Goal: Check status: Check status

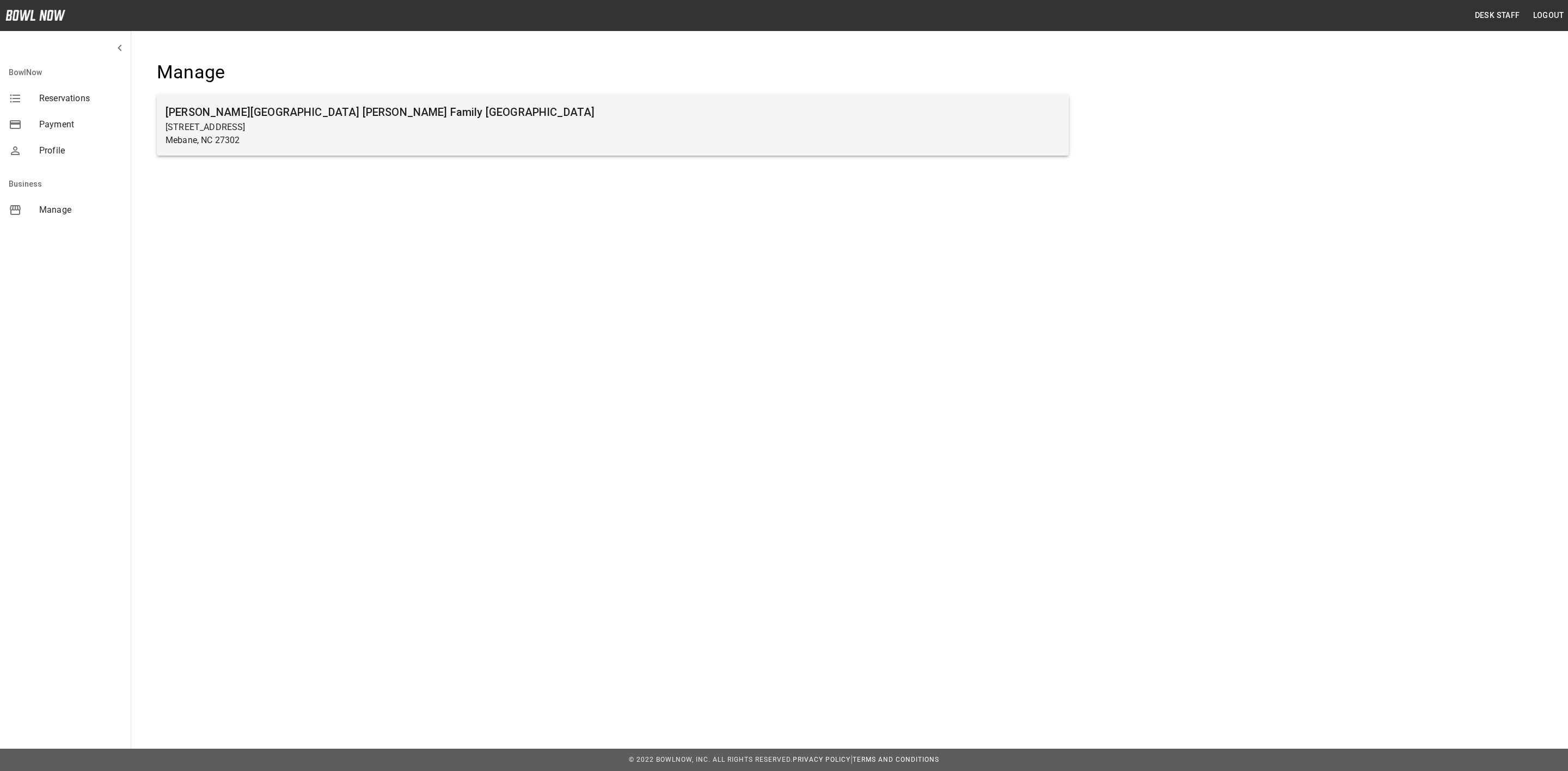
click at [264, 126] on p "[STREET_ADDRESS]" at bounding box center [613, 126] width 895 height 13
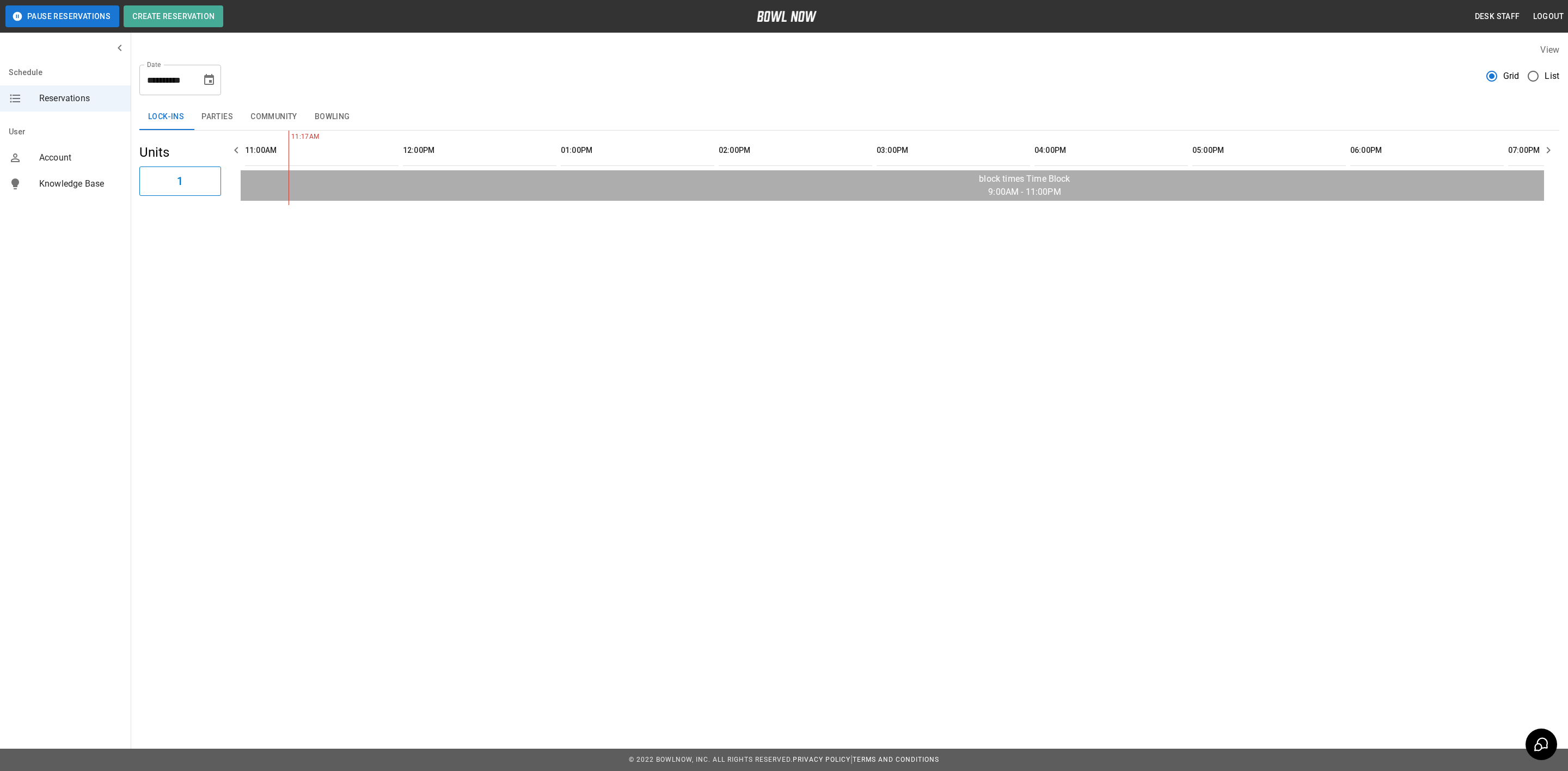
click at [326, 116] on button "Bowling" at bounding box center [332, 117] width 53 height 26
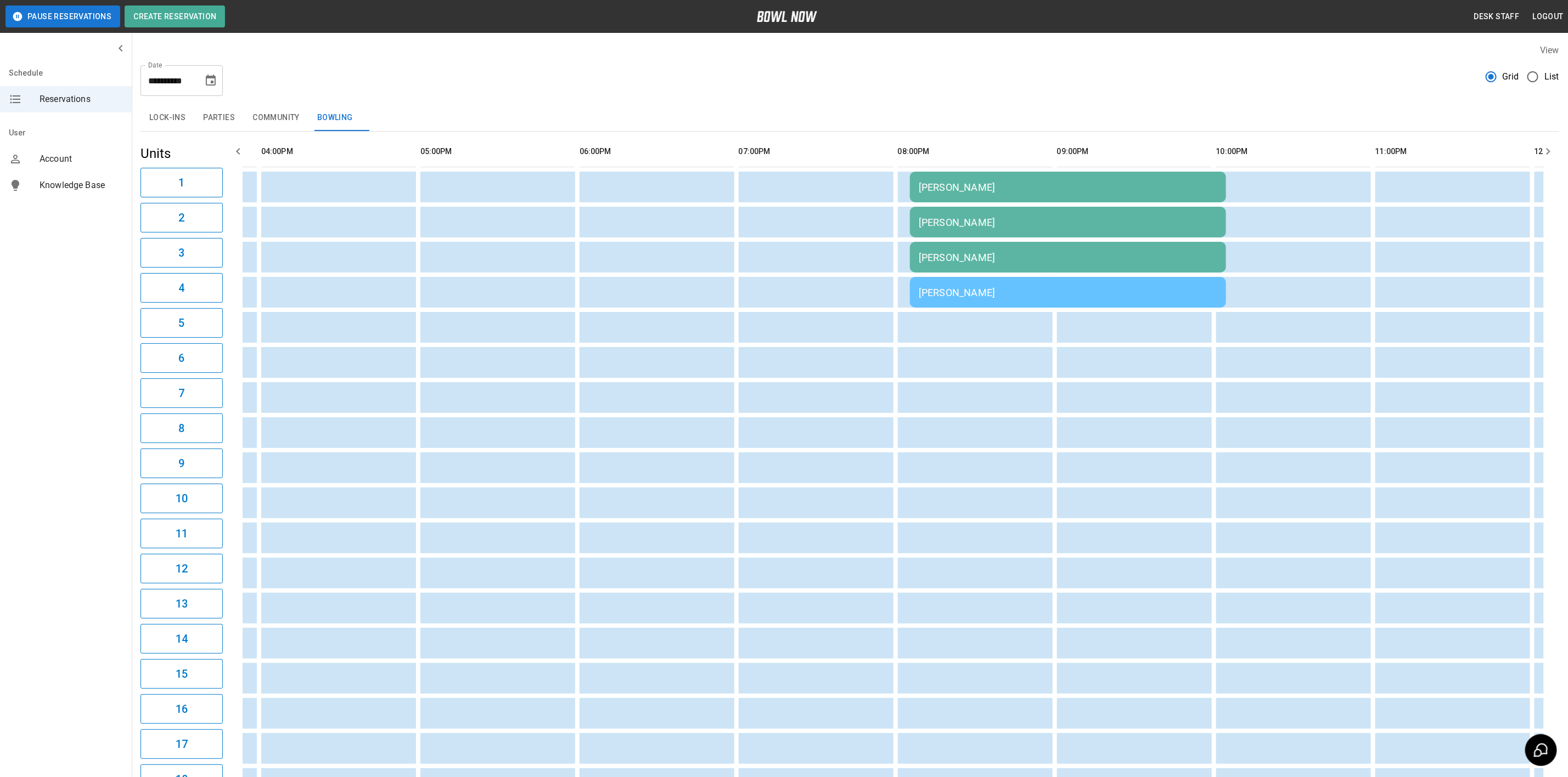
click at [938, 258] on div "Roger Vandling" at bounding box center [1068, 257] width 299 height 11
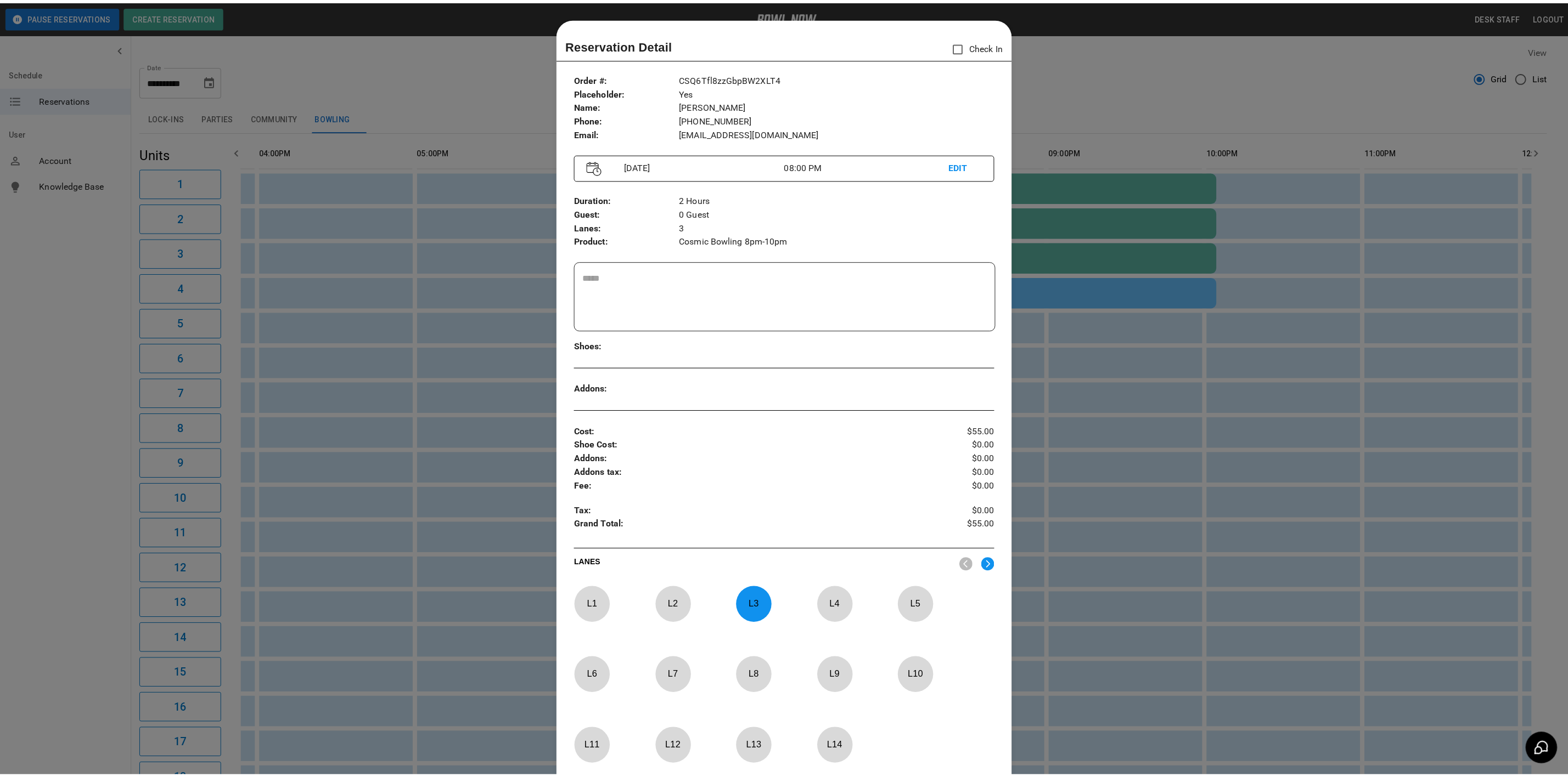
scroll to position [17, 0]
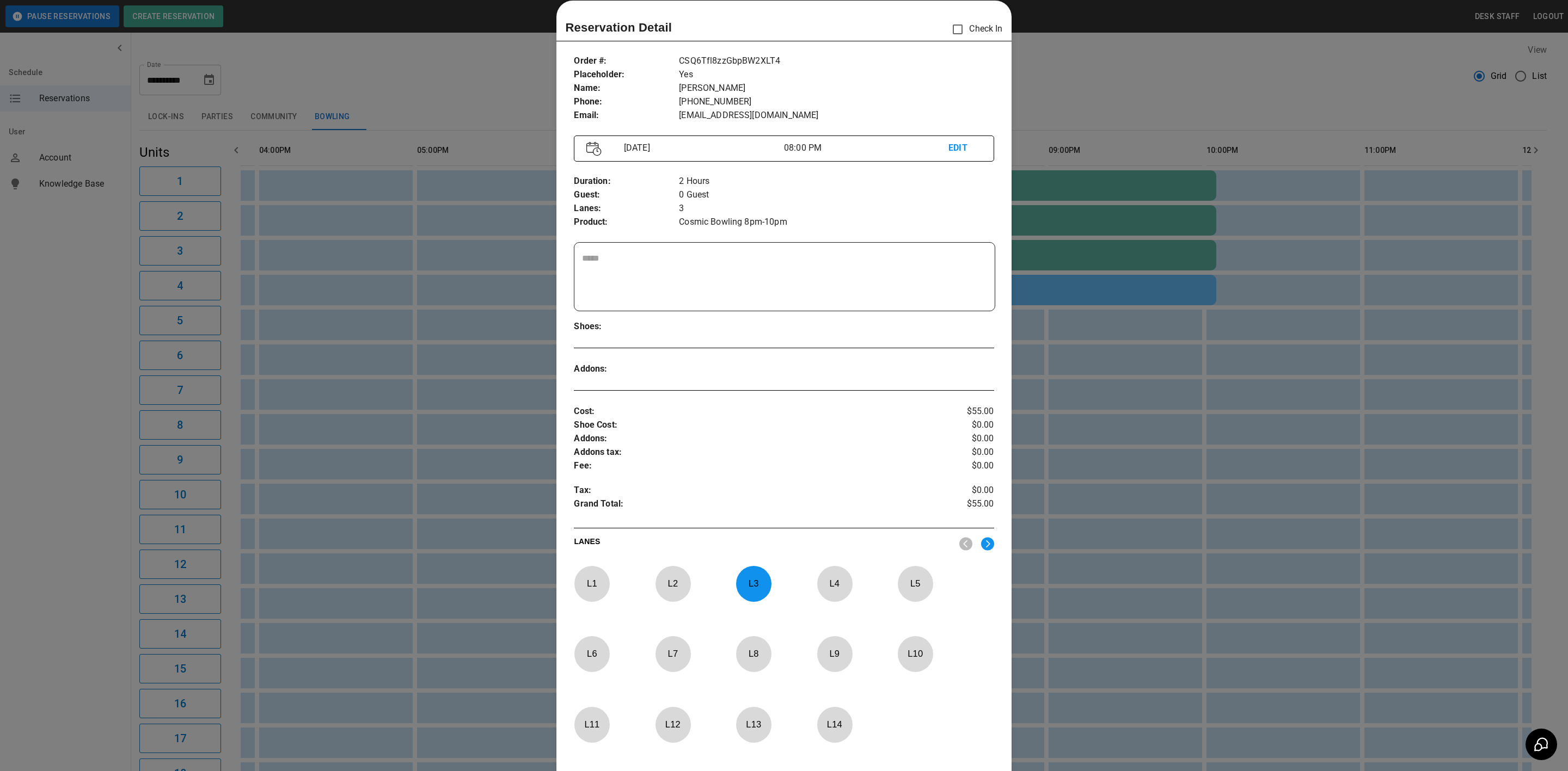
click at [1009, 136] on div at bounding box center [784, 386] width 1568 height 771
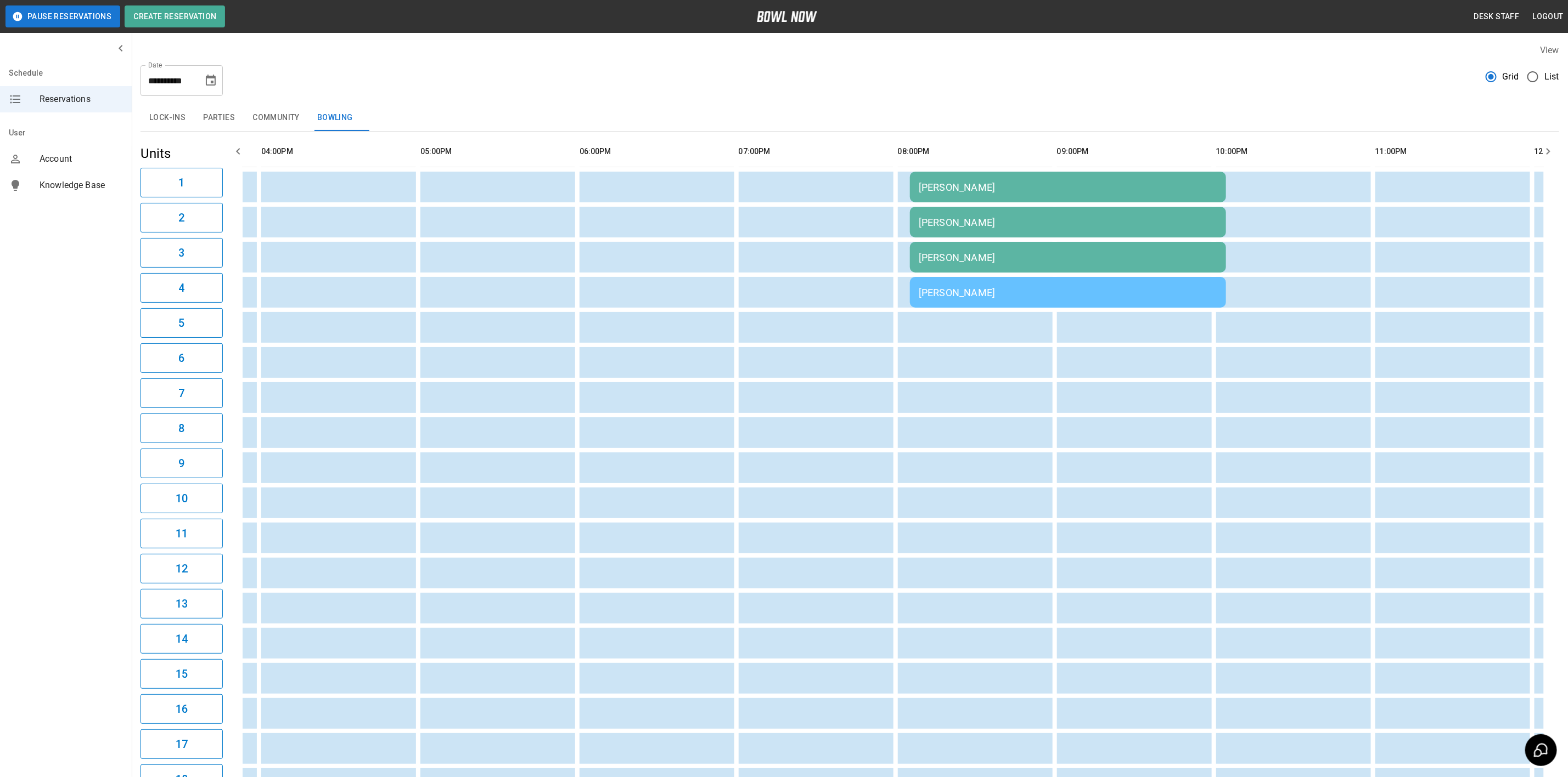
click at [207, 78] on icon "Choose date, selected date is Sep 19, 2025" at bounding box center [211, 79] width 10 height 11
click at [241, 114] on icon "Next month" at bounding box center [239, 113] width 13 height 13
click at [236, 194] on button "18" at bounding box center [233, 201] width 20 height 20
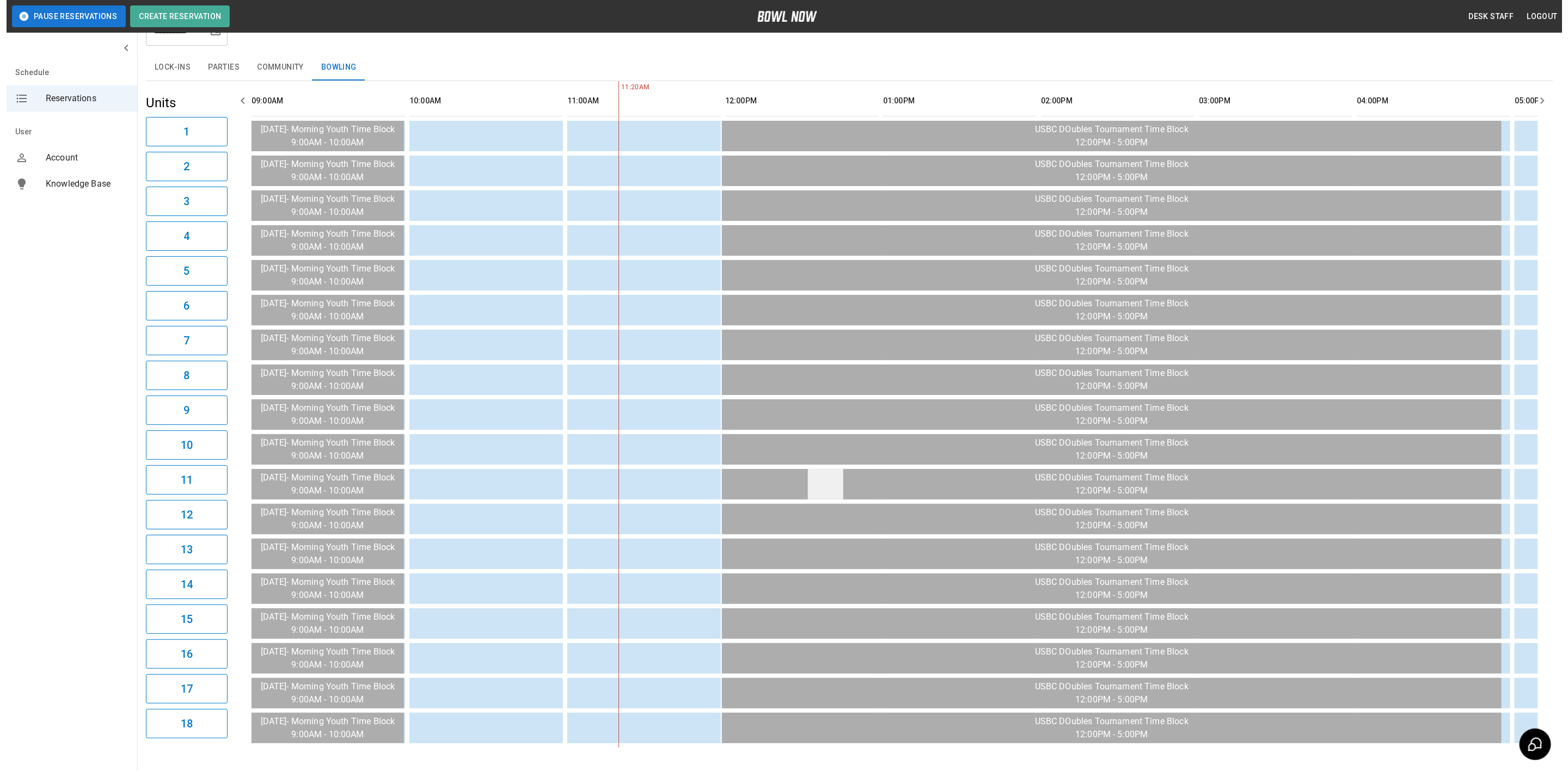
scroll to position [0, 0]
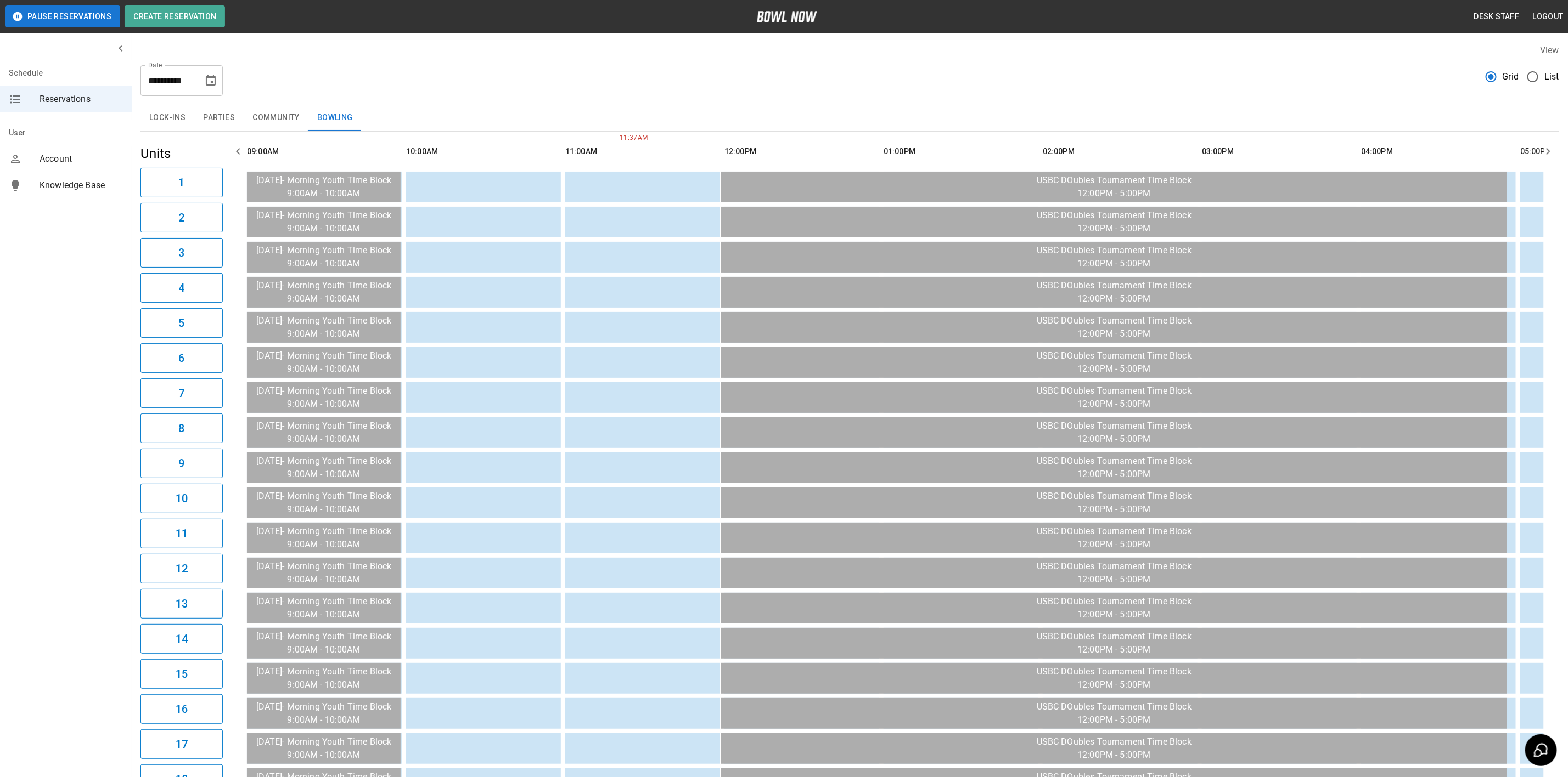
click at [208, 79] on icon "Choose date, selected date is Oct 18, 2025" at bounding box center [211, 80] width 13 height 13
click at [217, 113] on icon "Previous month" at bounding box center [211, 113] width 13 height 13
drag, startPoint x: 210, startPoint y: 215, endPoint x: 223, endPoint y: 100, distance: 115.7
click at [210, 215] on button "26" at bounding box center [211, 222] width 20 height 20
click at [211, 203] on button "19" at bounding box center [211, 201] width 20 height 20
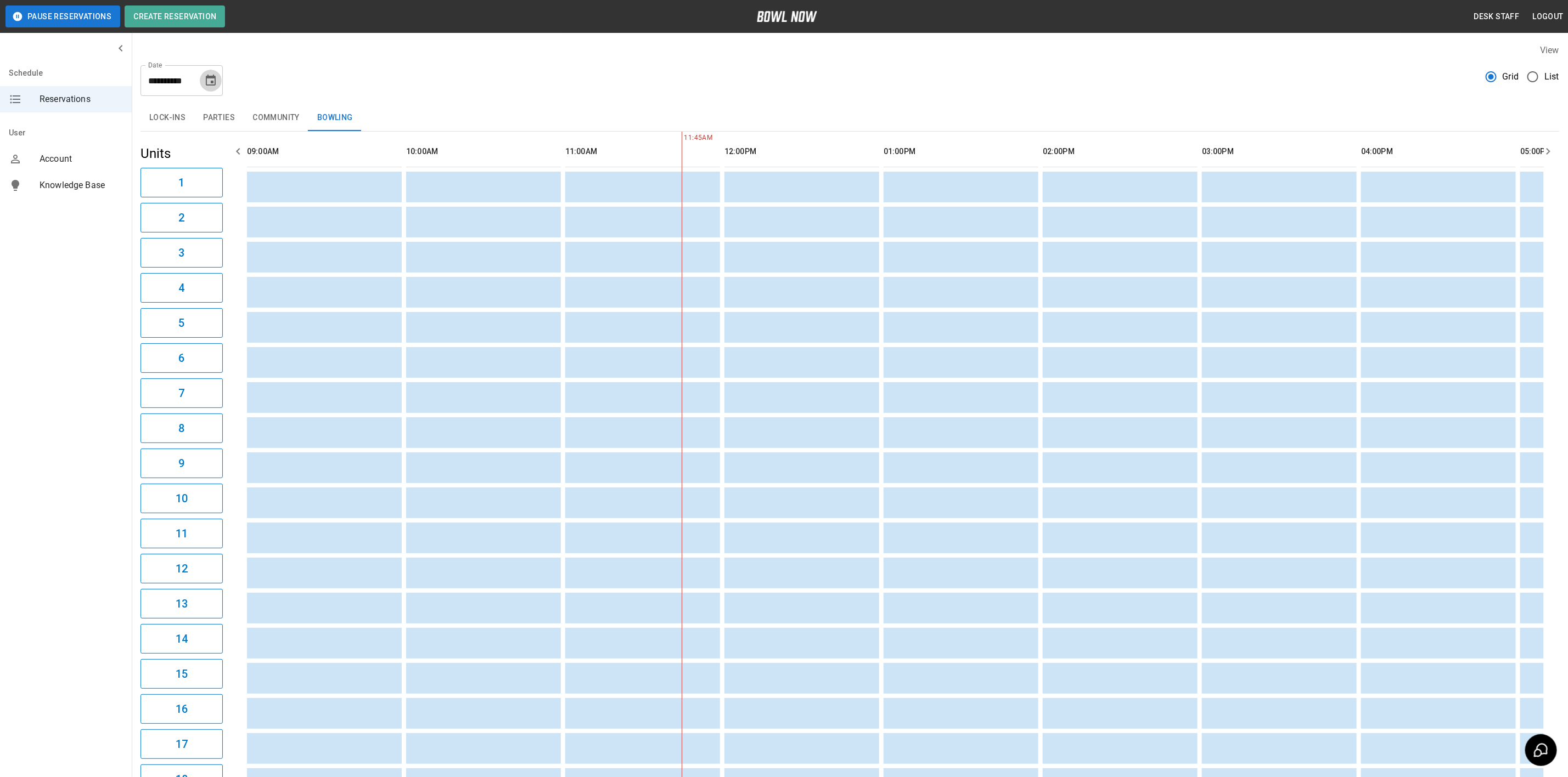
click at [207, 79] on icon "Choose date, selected date is Sep 19, 2025" at bounding box center [211, 80] width 13 height 13
click at [211, 203] on button "19" at bounding box center [211, 201] width 20 height 20
click at [333, 121] on button "Bowling" at bounding box center [335, 118] width 53 height 26
click at [432, 102] on div "**********" at bounding box center [850, 423] width 1436 height 777
click at [219, 114] on button "Parties" at bounding box center [218, 118] width 50 height 26
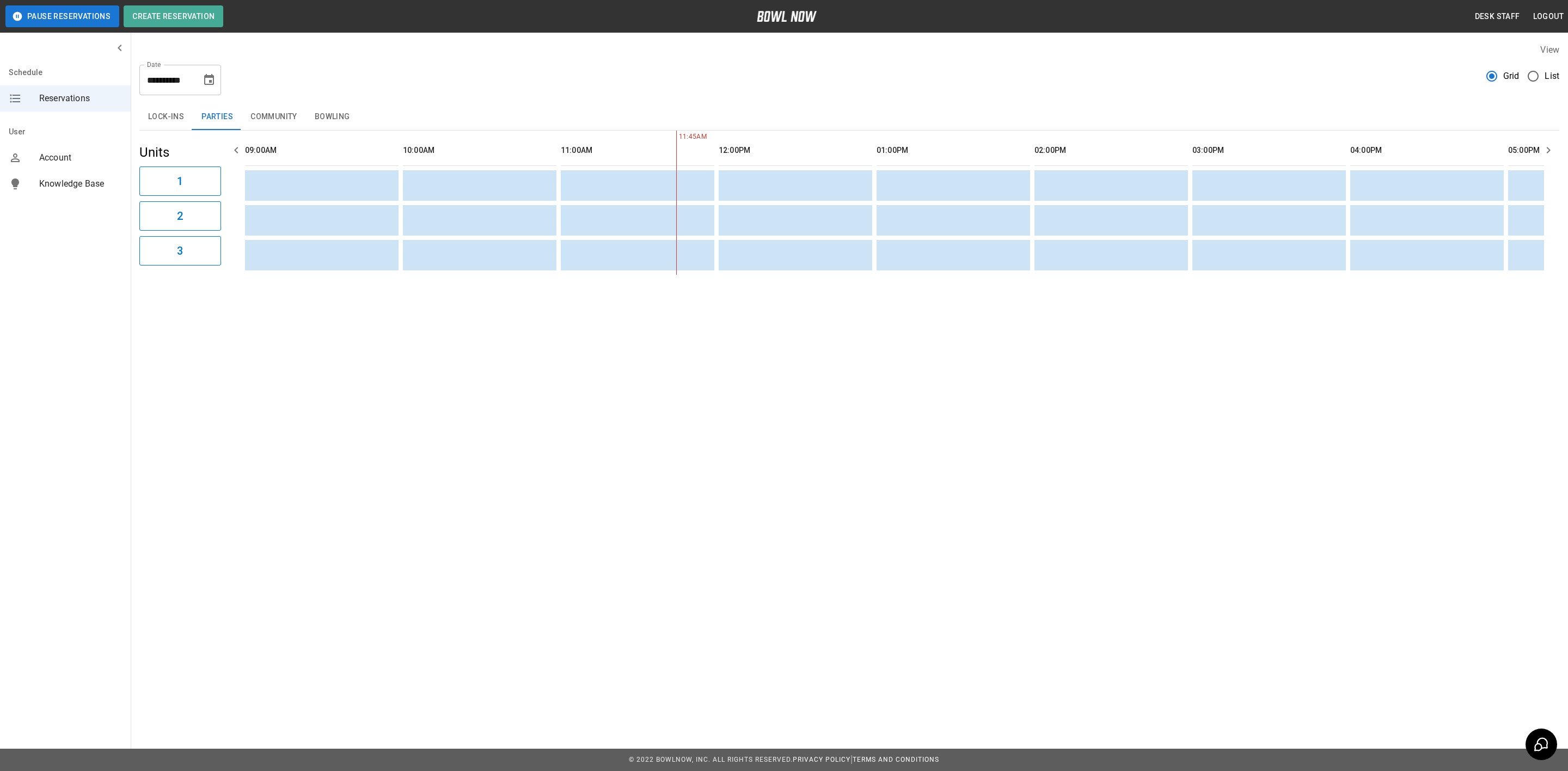
click at [205, 81] on icon "Choose date, selected date is Sep 19, 2025" at bounding box center [209, 79] width 10 height 11
click at [210, 199] on button "19" at bounding box center [210, 199] width 20 height 20
click at [506, 64] on div "**********" at bounding box center [849, 75] width 1421 height 39
click at [205, 84] on icon "Choose date, selected date is Sep 19, 2025" at bounding box center [209, 80] width 13 height 13
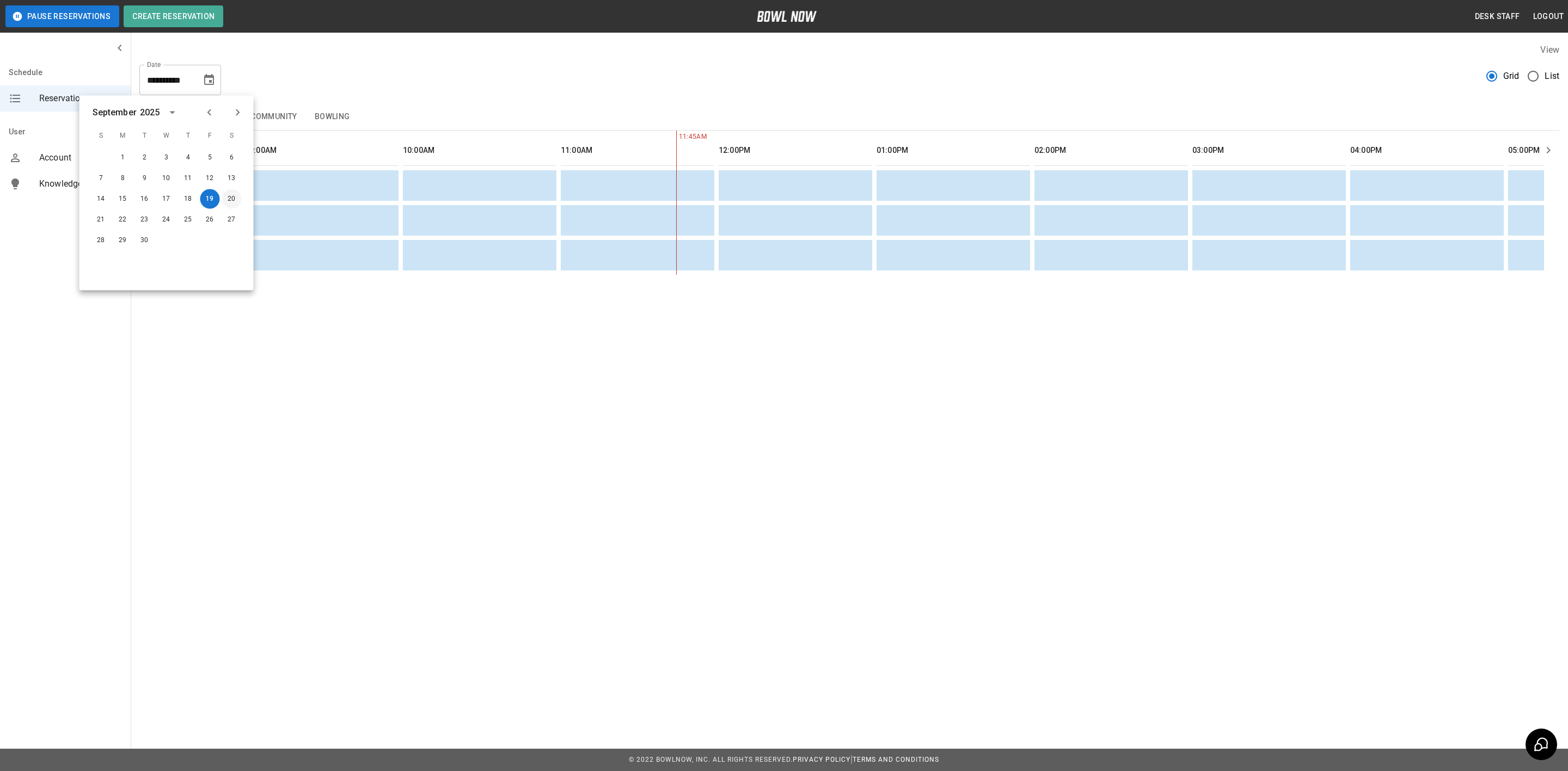
click at [235, 201] on button "20" at bounding box center [231, 199] width 20 height 20
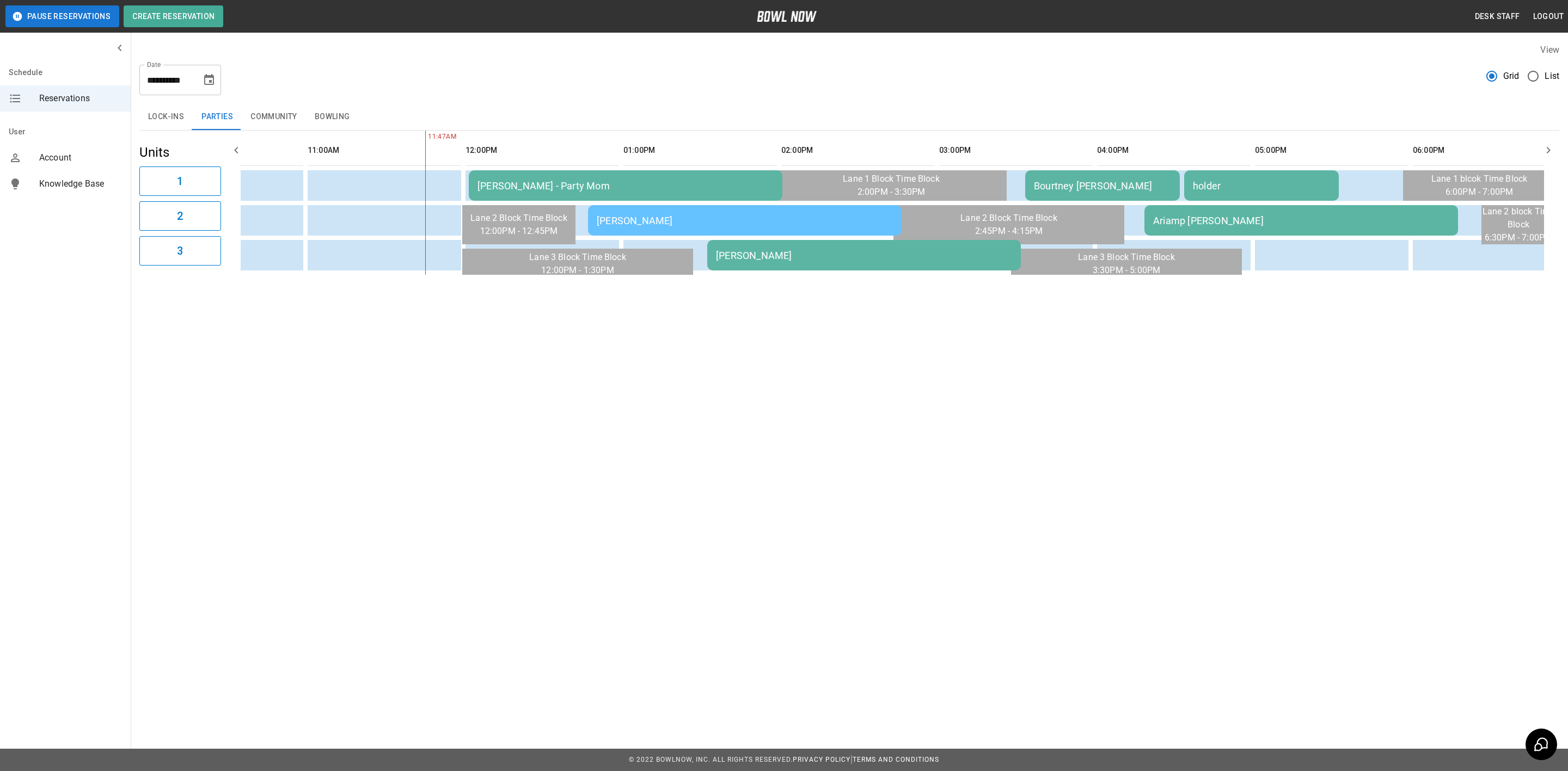
click at [727, 262] on td "Rachel Levee" at bounding box center [864, 255] width 314 height 30
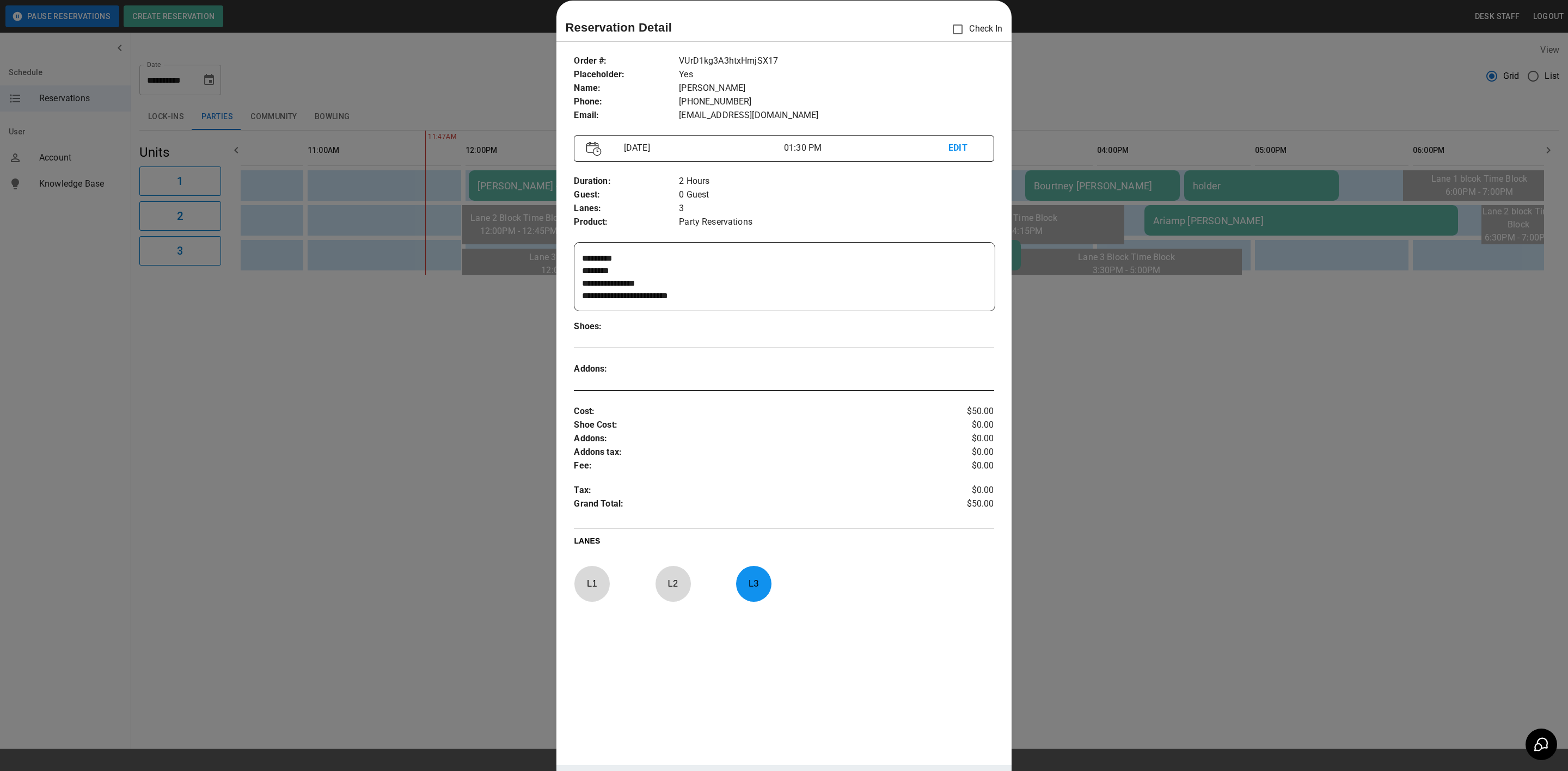
click at [485, 369] on div at bounding box center [784, 386] width 1568 height 771
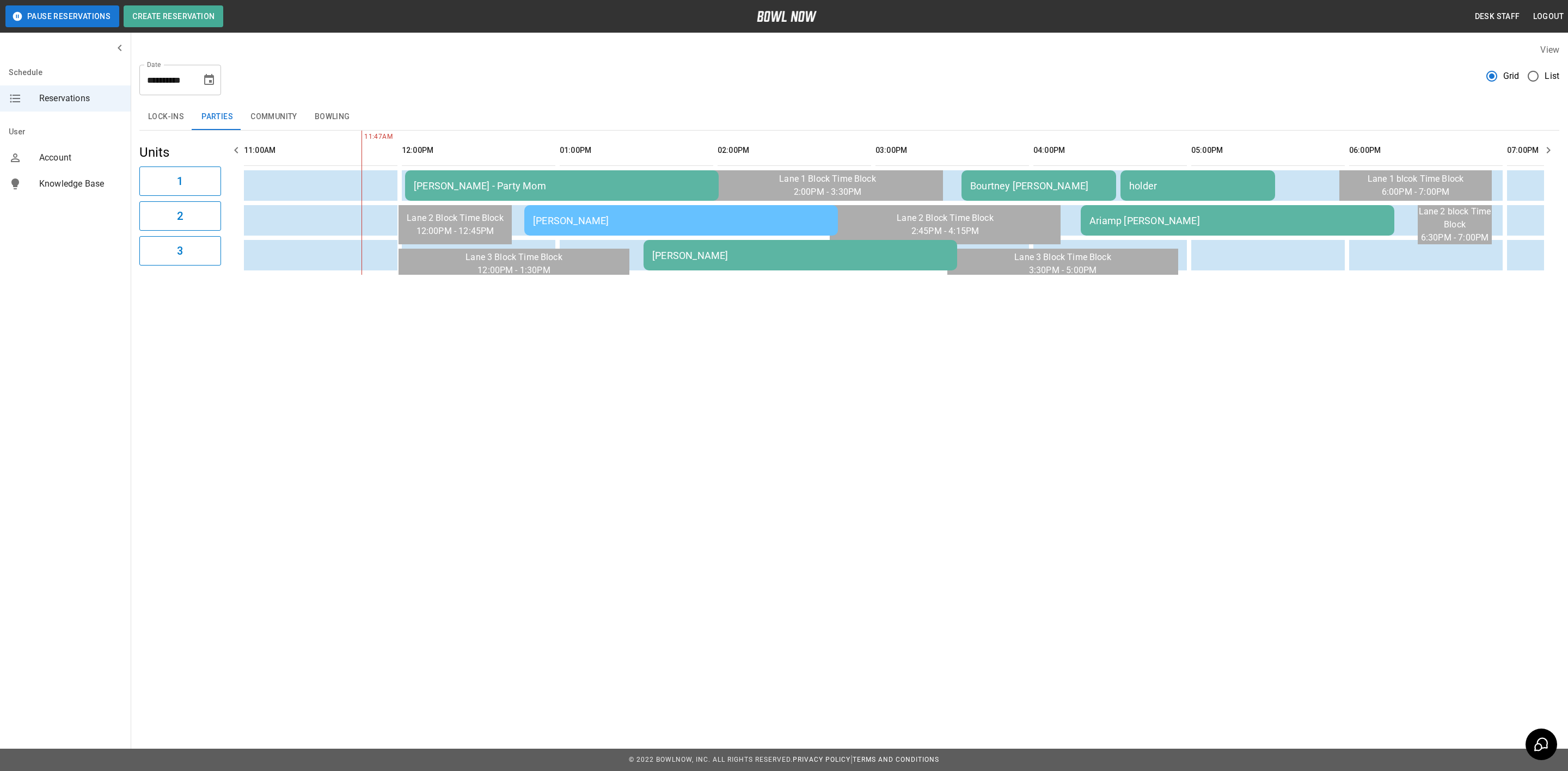
click at [667, 315] on div "**********" at bounding box center [784, 171] width 1568 height 342
click at [732, 260] on div "Rachel Levee" at bounding box center [801, 255] width 296 height 11
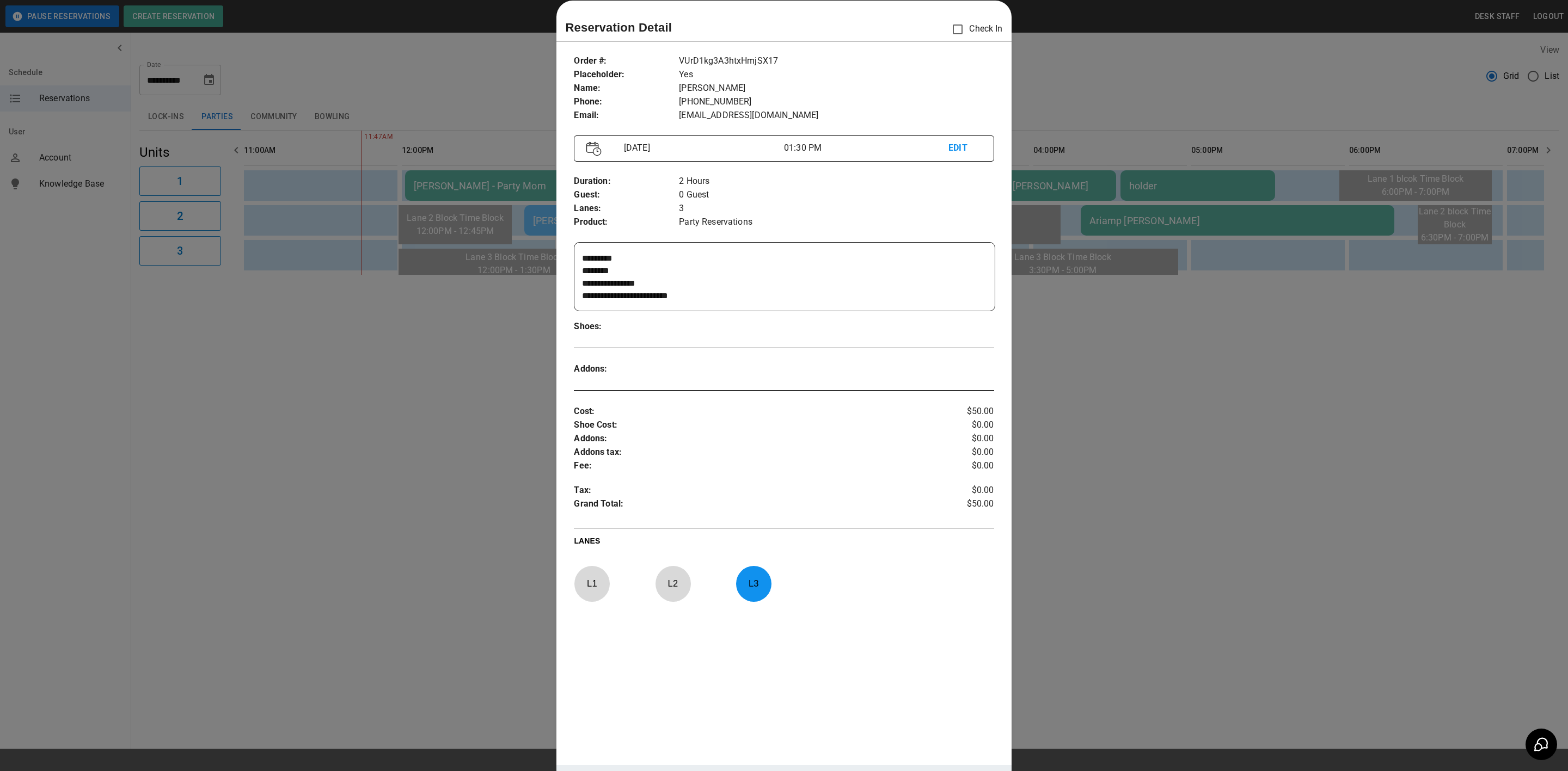
click at [498, 406] on div at bounding box center [784, 386] width 1568 height 771
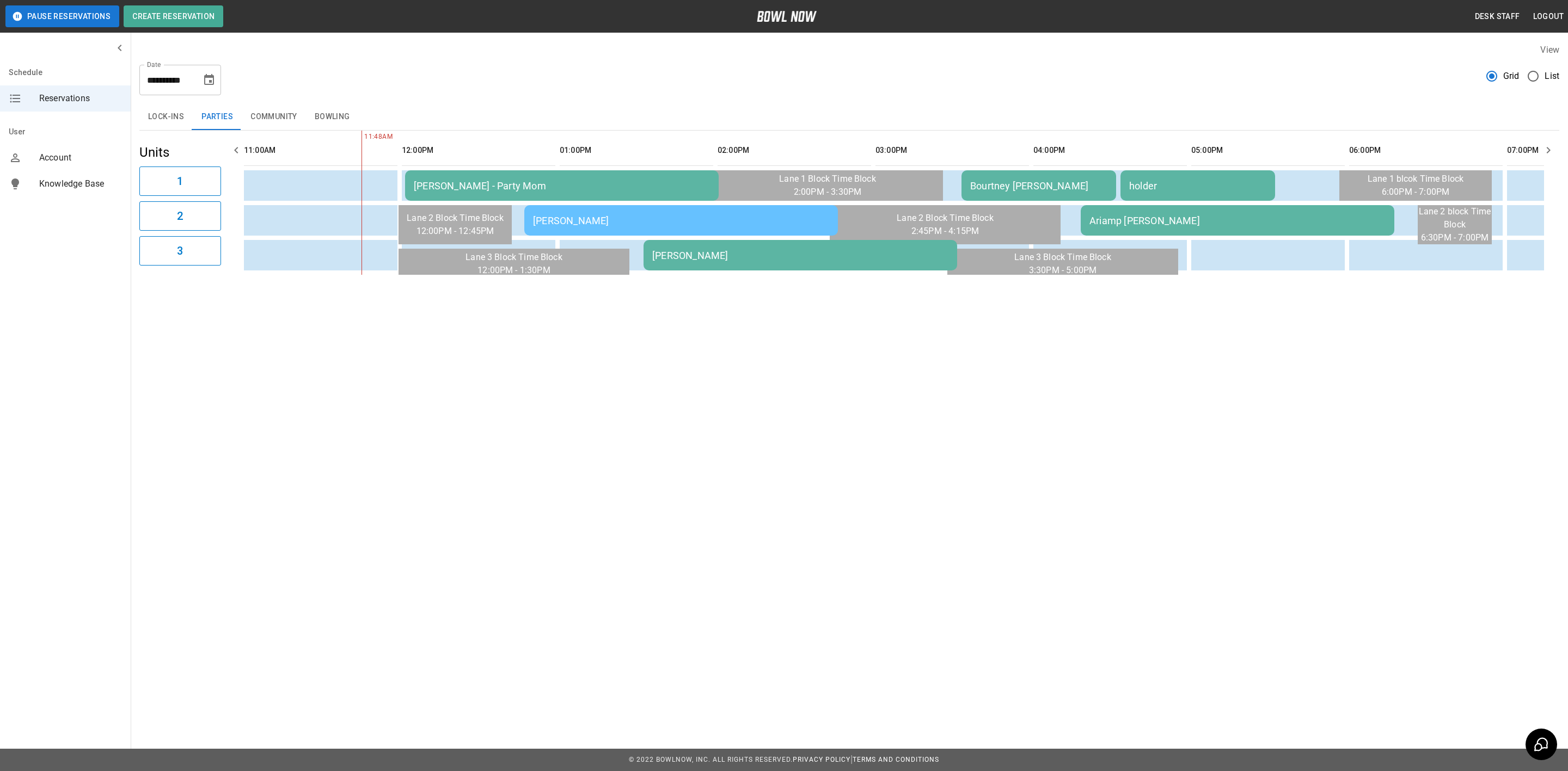
click at [494, 328] on div "**********" at bounding box center [784, 171] width 1568 height 342
click at [216, 78] on button "Choose date, selected date is Sep 20, 2025" at bounding box center [209, 80] width 22 height 22
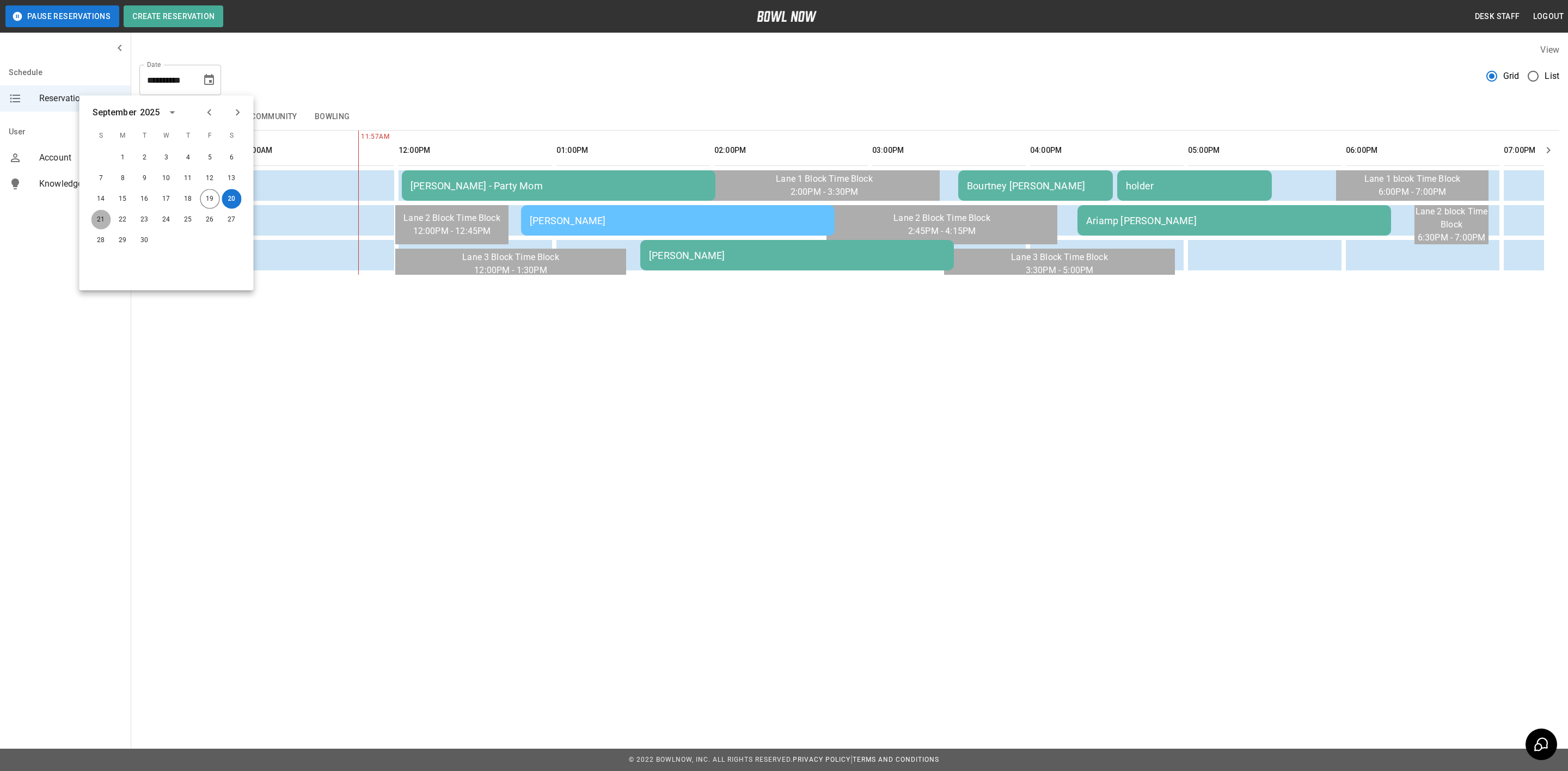
click at [105, 221] on button "21" at bounding box center [101, 220] width 20 height 20
type input "**********"
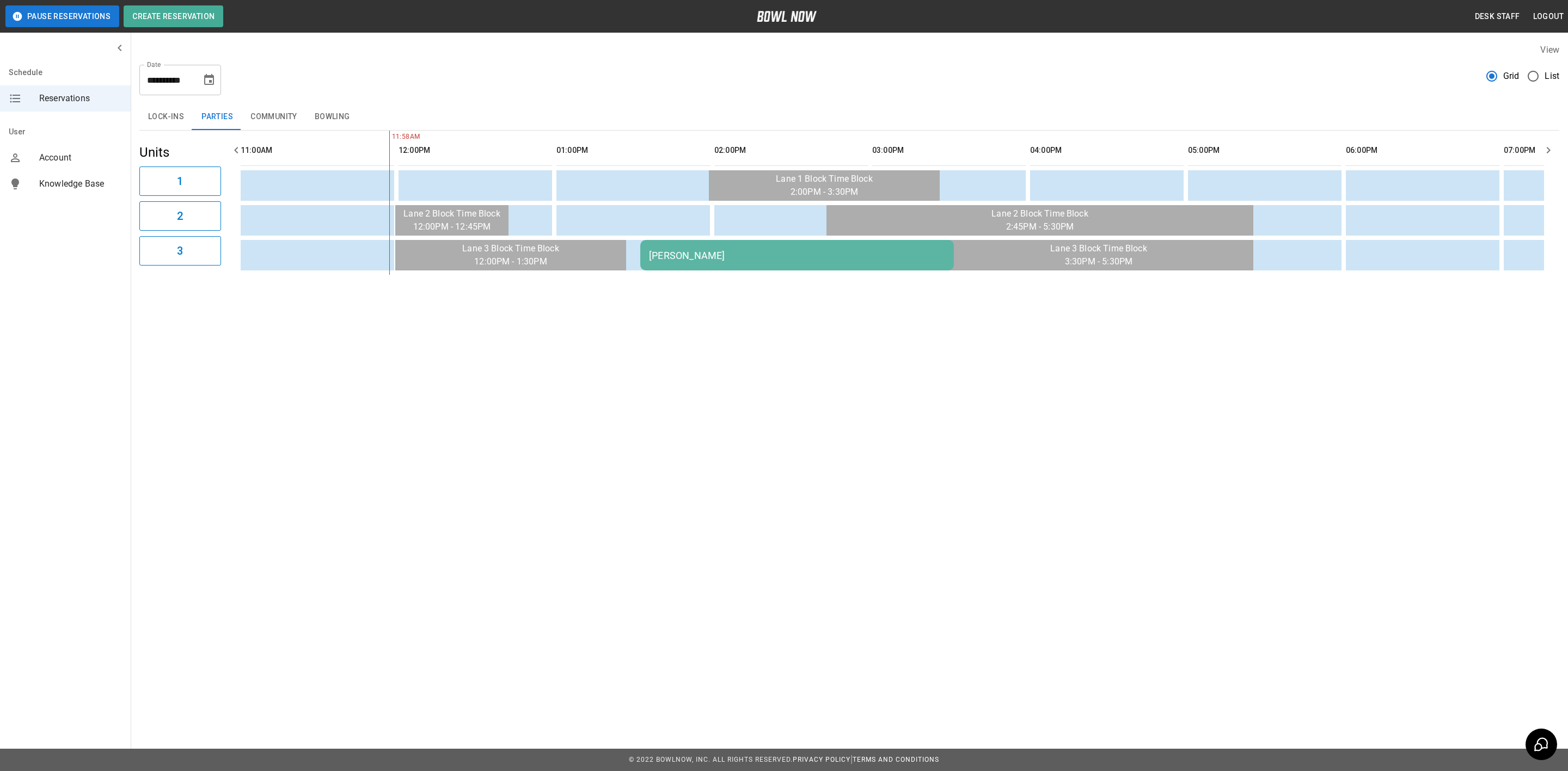
click at [319, 122] on button "Bowling" at bounding box center [332, 117] width 53 height 26
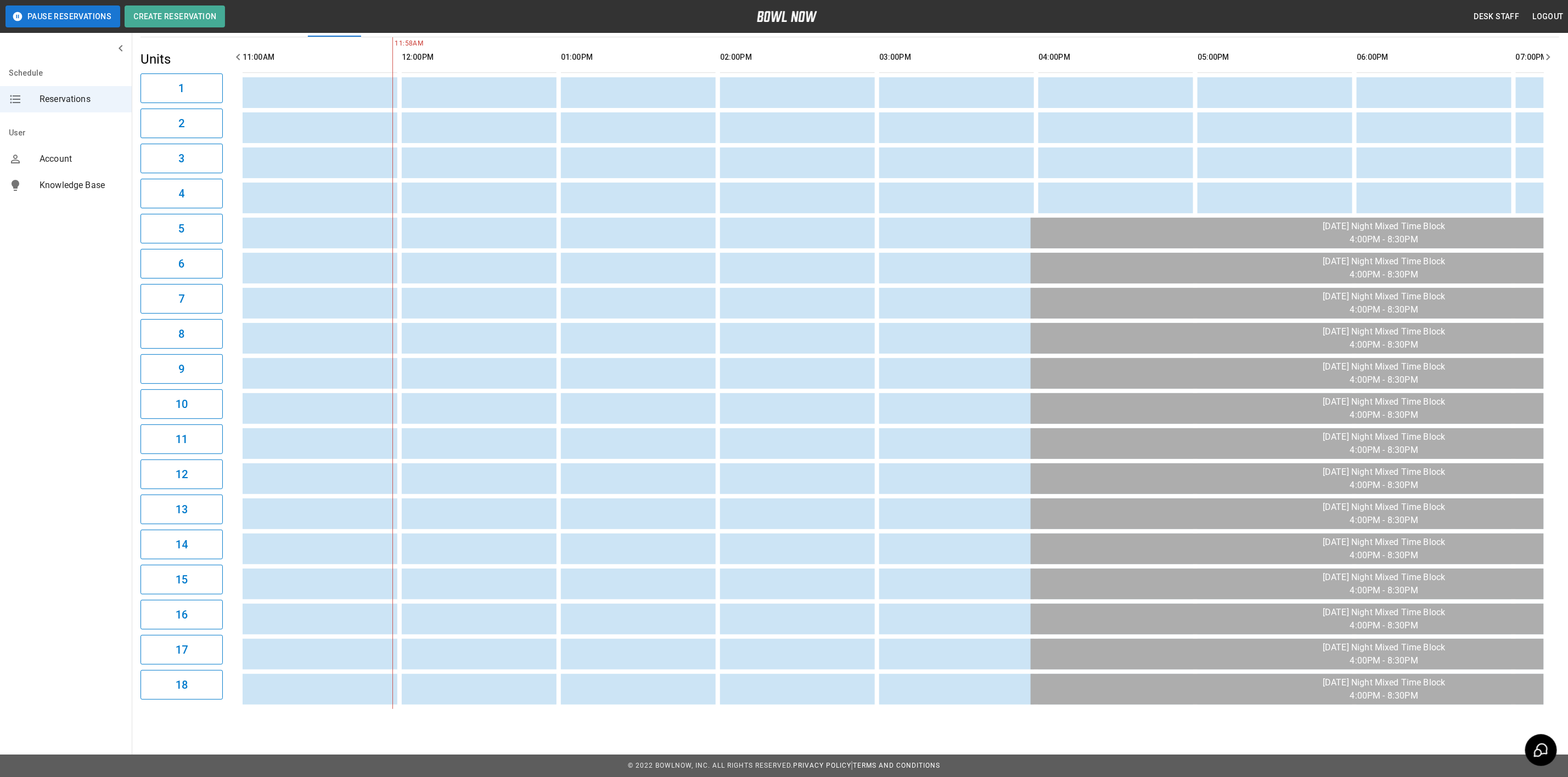
scroll to position [0, 0]
